Goal: Task Accomplishment & Management: Complete application form

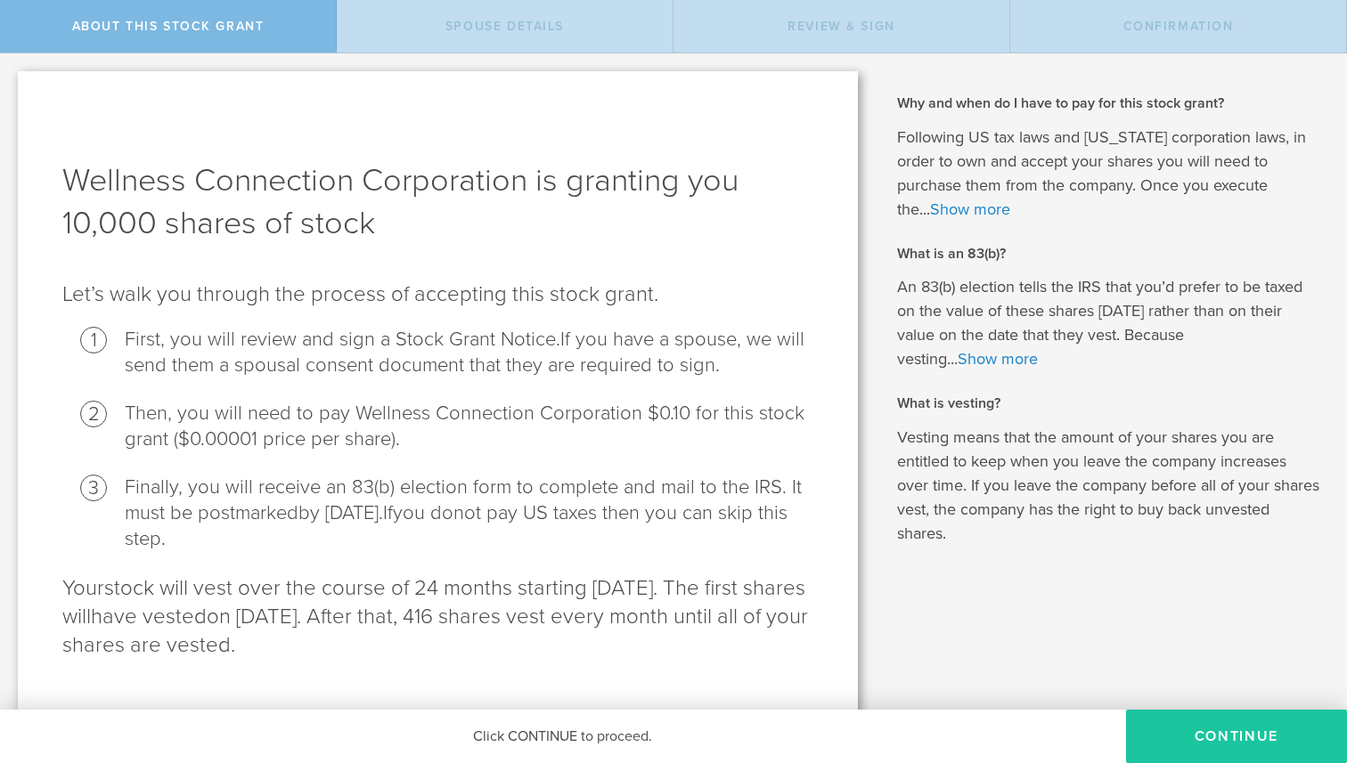
click at [1201, 745] on button "CONTINUE" at bounding box center [1236, 736] width 221 height 53
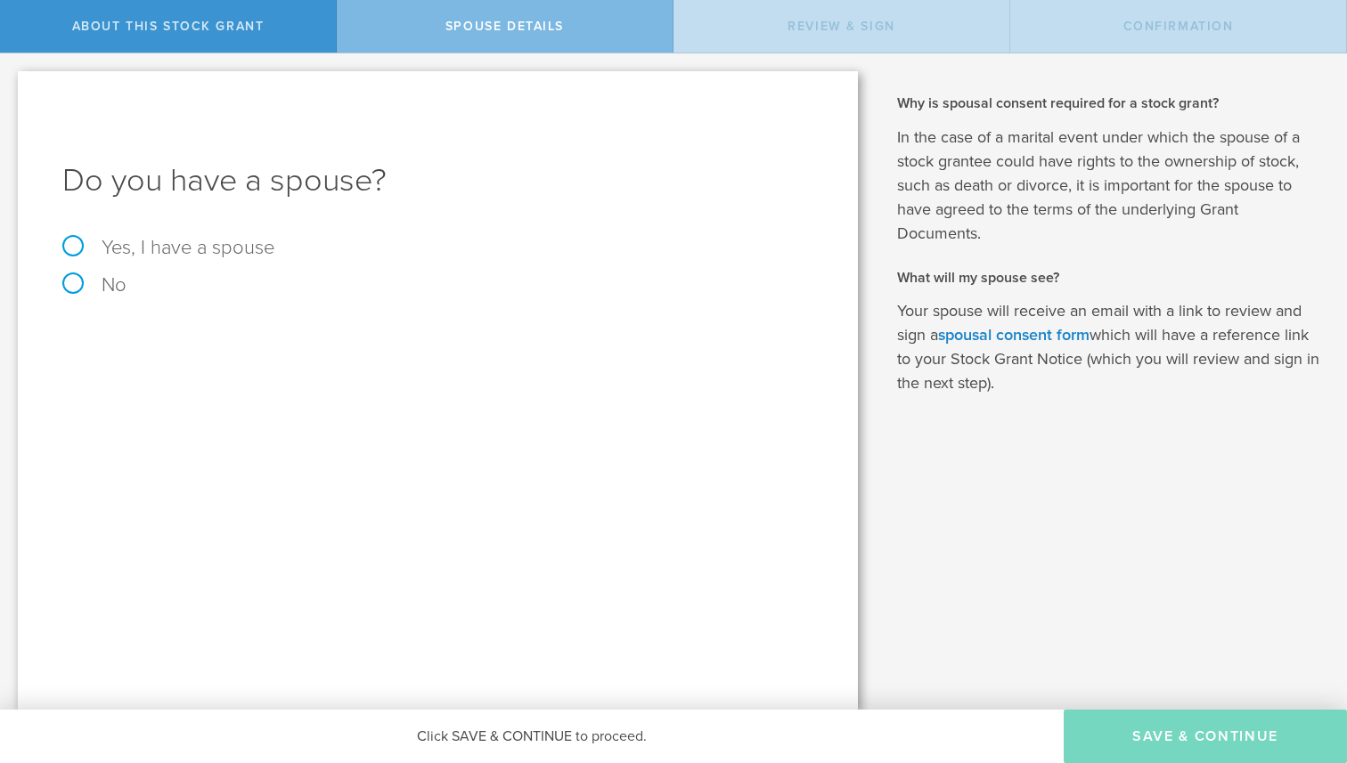
click at [249, 253] on label "Yes, I have a spouse" at bounding box center [437, 248] width 751 height 20
click at [12, 82] on input "Yes, I have a spouse" at bounding box center [6, 67] width 12 height 29
radio input "true"
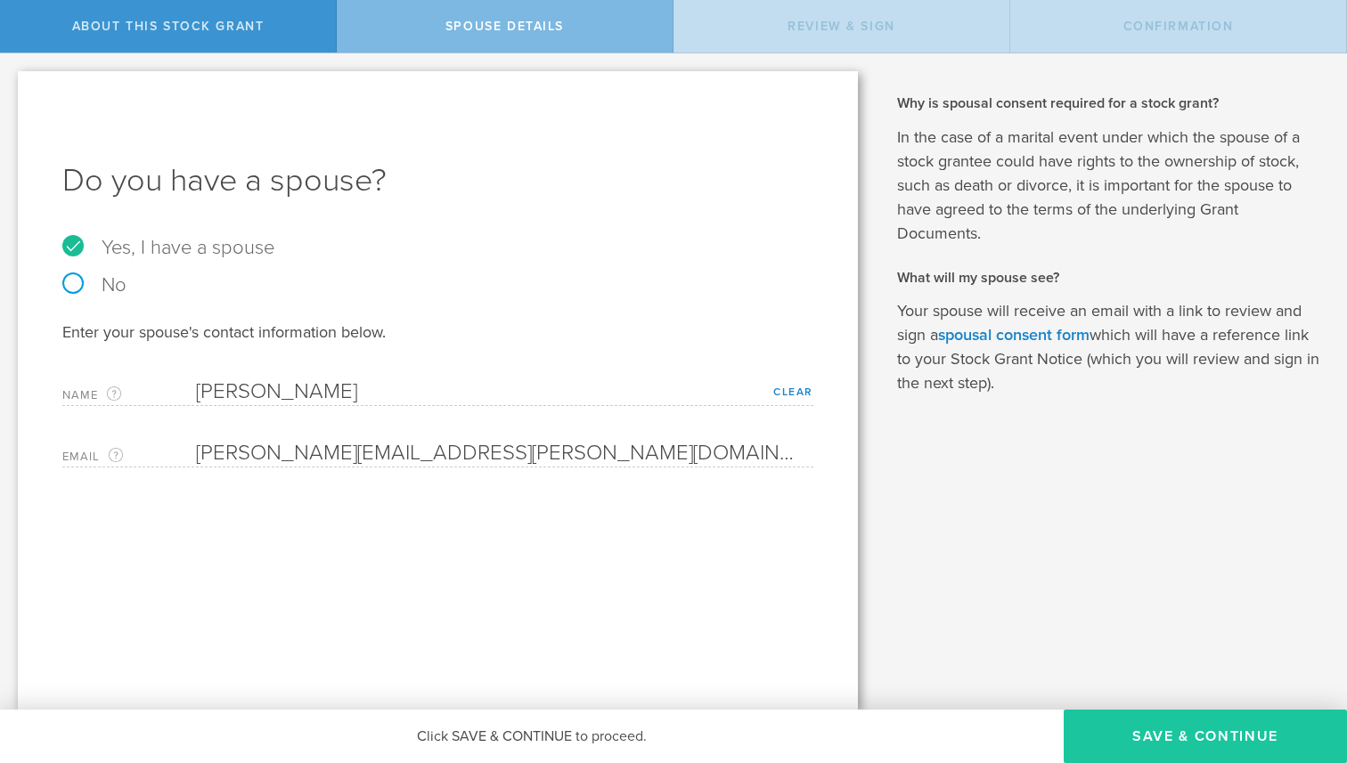
click at [1130, 731] on button "Save & Continue" at bounding box center [1205, 736] width 283 height 53
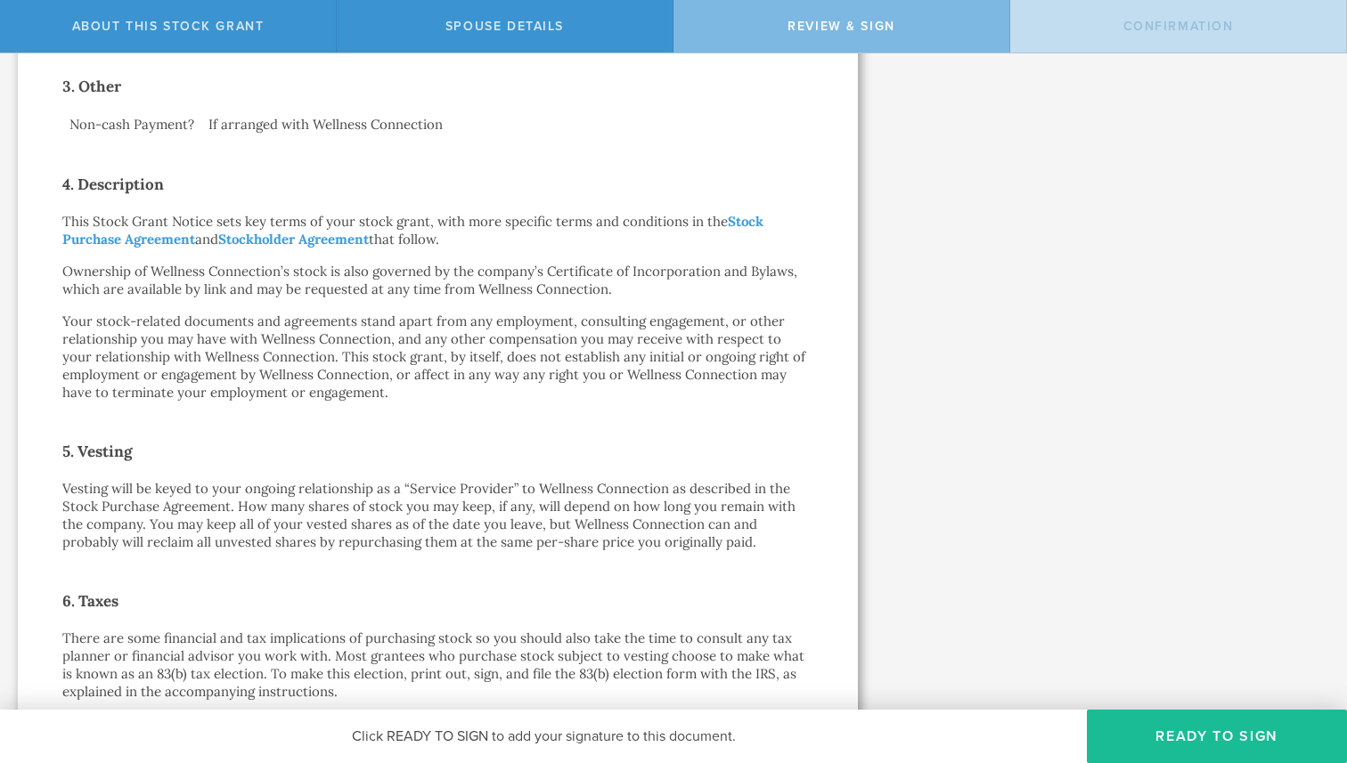
scroll to position [1245, 0]
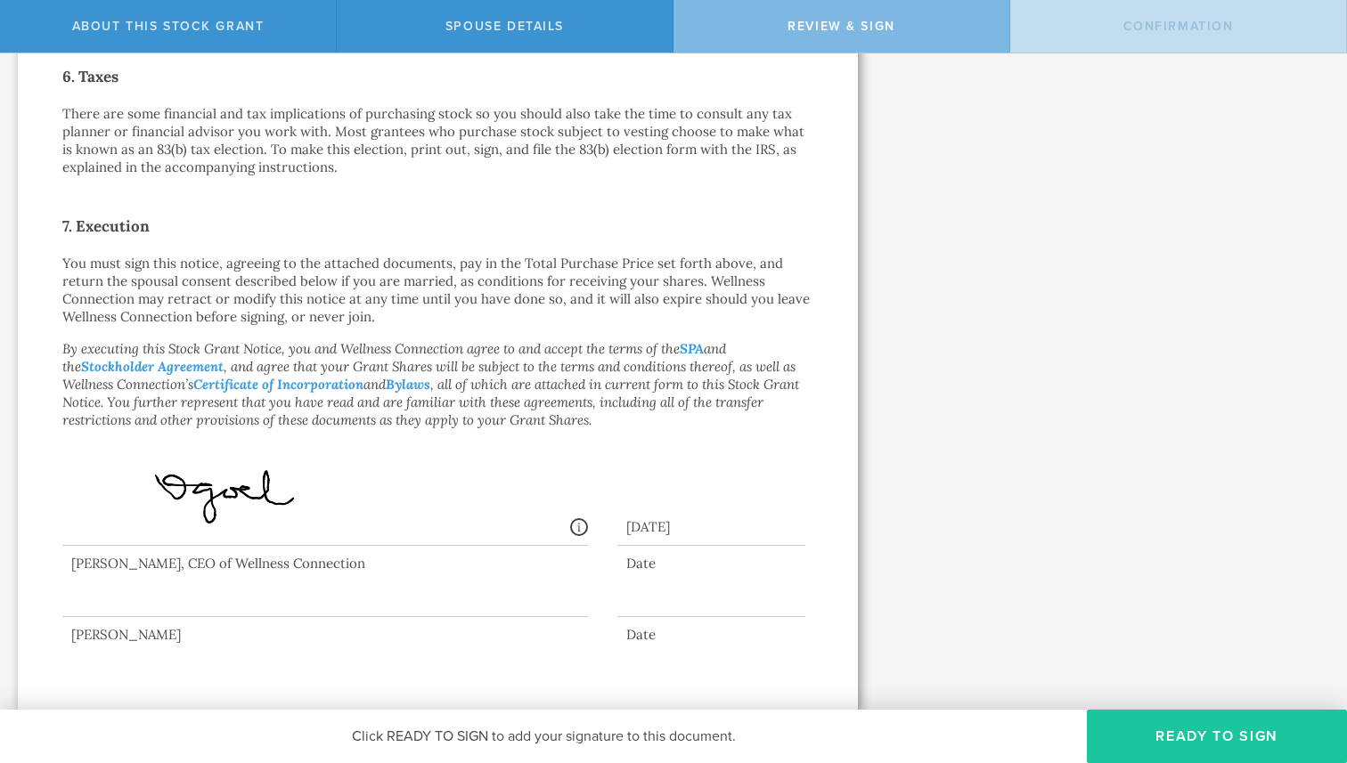
click at [1160, 745] on button "Ready to Sign" at bounding box center [1217, 736] width 260 height 53
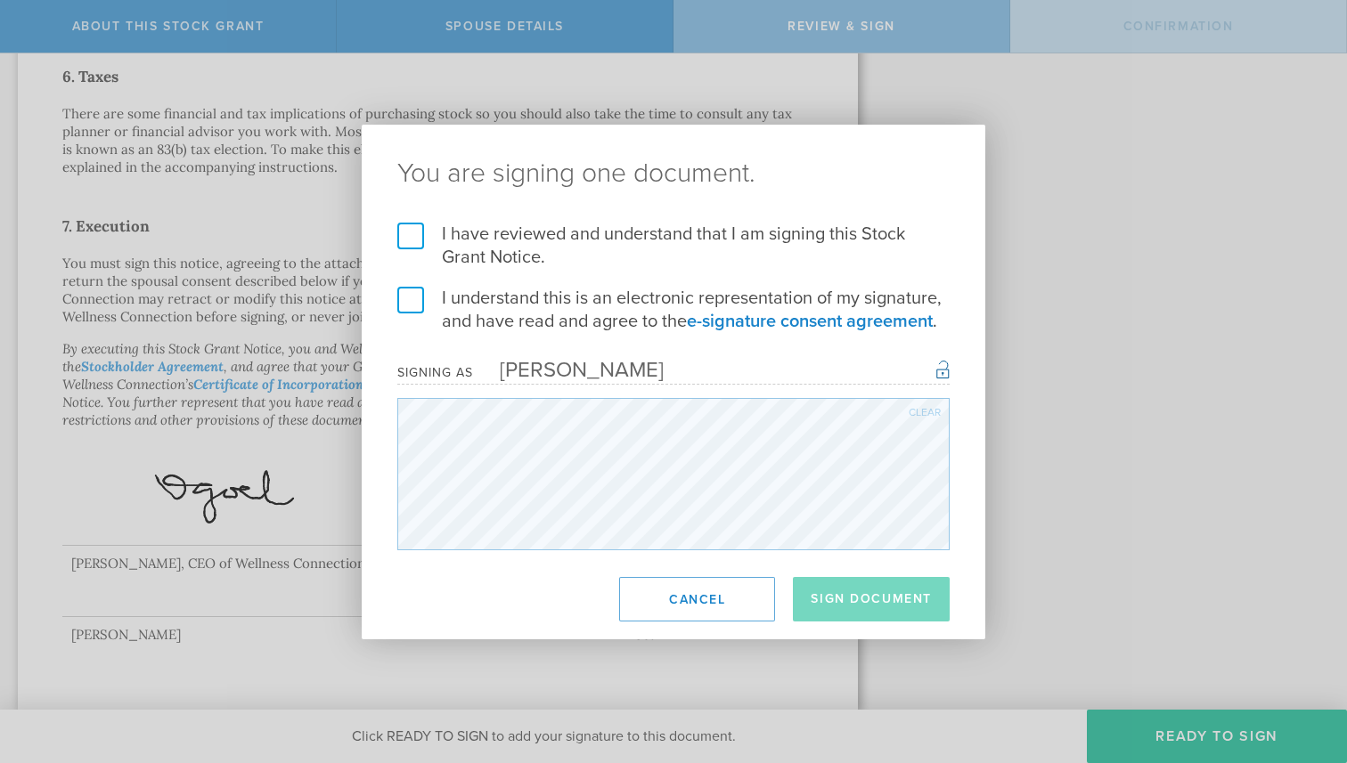
click at [412, 242] on label "I have reviewed and understand that I am signing this Stock Grant Notice." at bounding box center [673, 246] width 552 height 46
click at [0, 0] on input "I have reviewed and understand that I am signing this Stock Grant Notice." at bounding box center [0, 0] width 0 height 0
click at [411, 299] on label "I understand this is an electronic representation of my signature, and have rea…" at bounding box center [673, 310] width 552 height 46
click at [0, 0] on input "I understand this is an electronic representation of my signature, and have rea…" at bounding box center [0, 0] width 0 height 0
click at [836, 600] on button "Sign Document" at bounding box center [871, 599] width 157 height 45
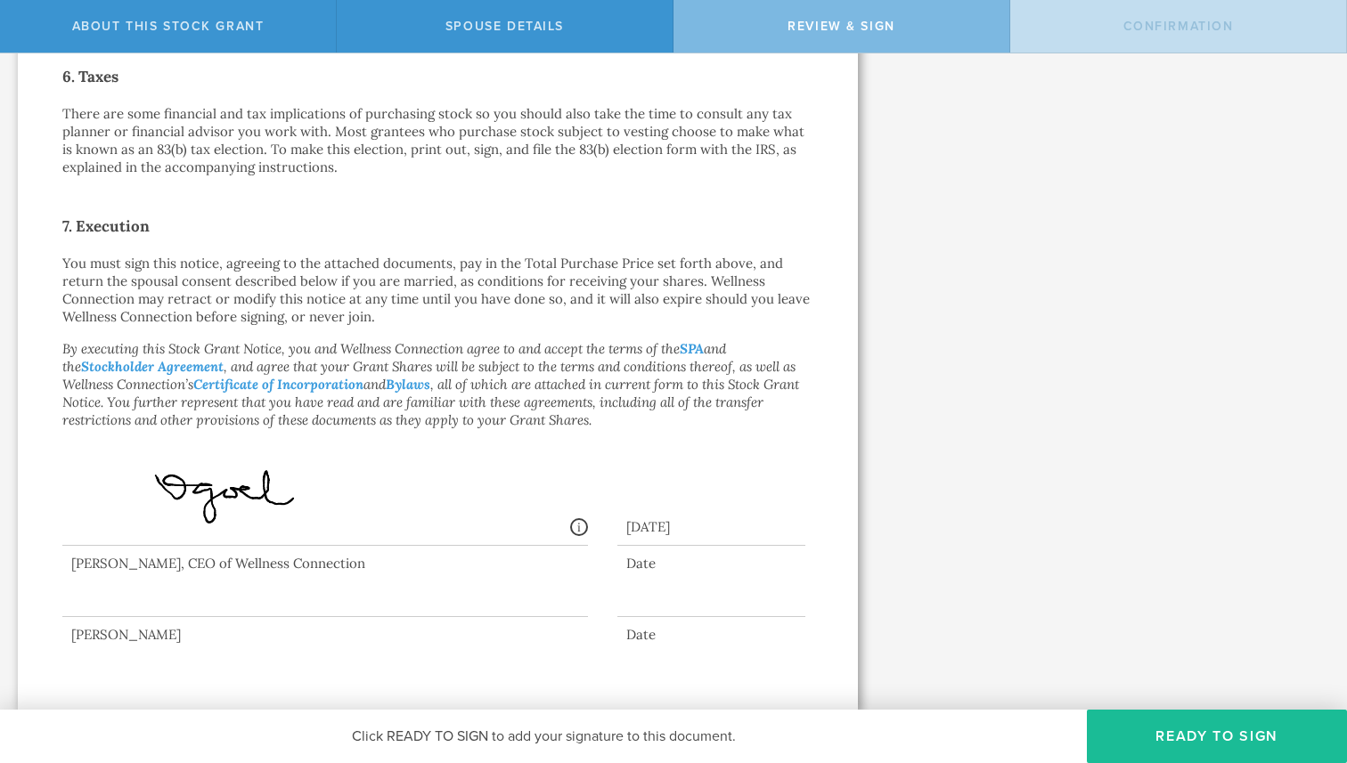
scroll to position [0, 0]
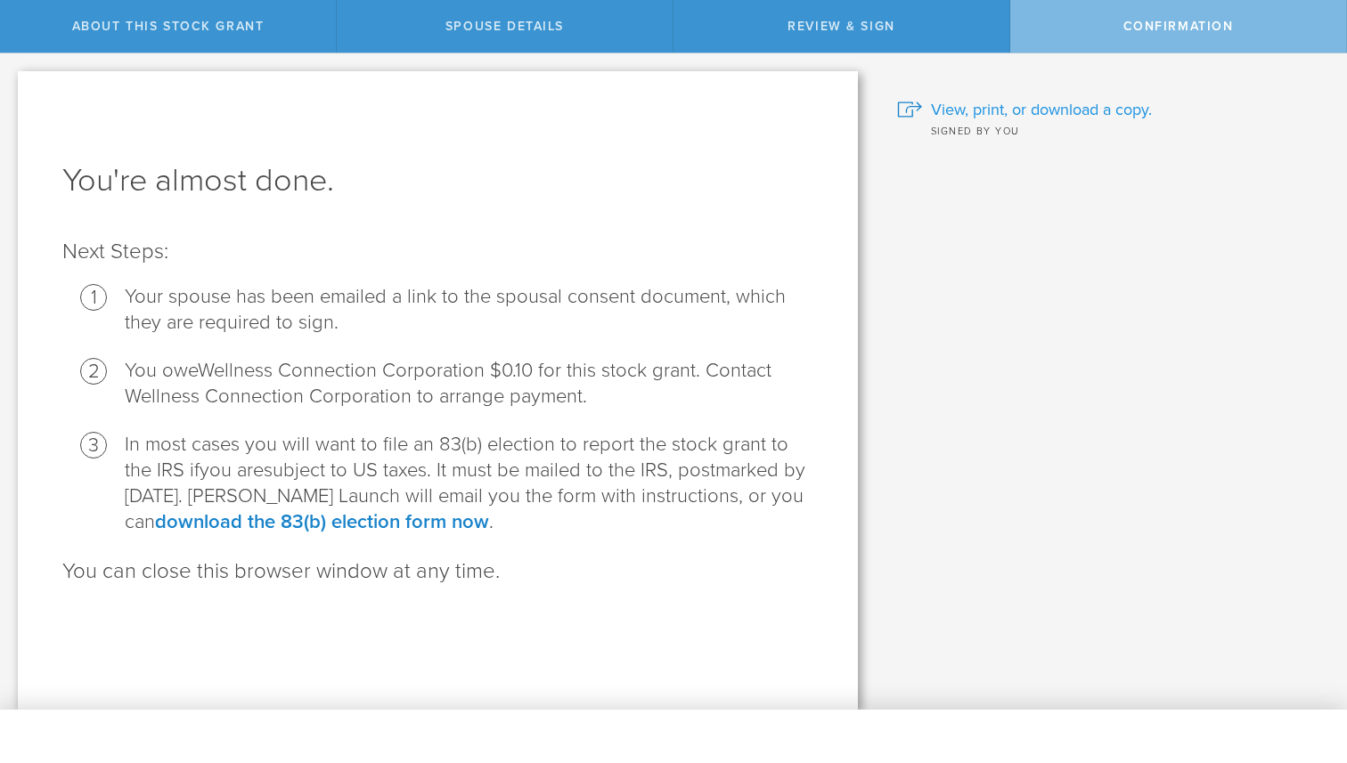
click at [1065, 114] on span "View, print, or download a copy." at bounding box center [1041, 109] width 221 height 23
